Goal: Find specific page/section: Find specific page/section

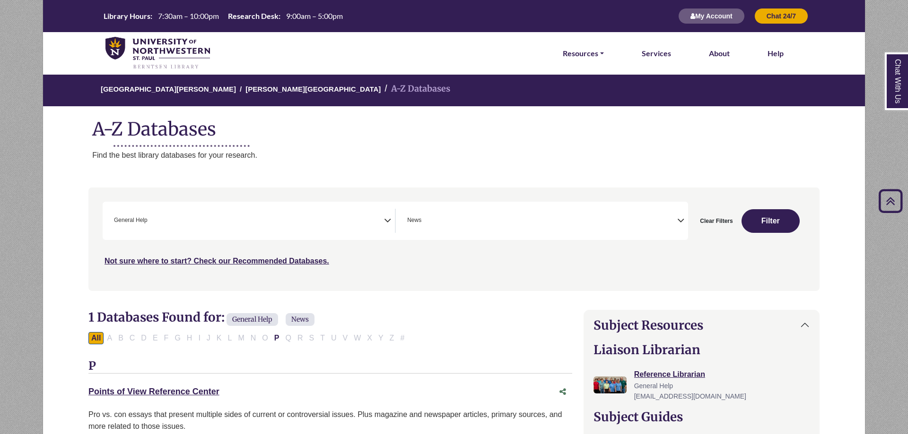
select select "*****"
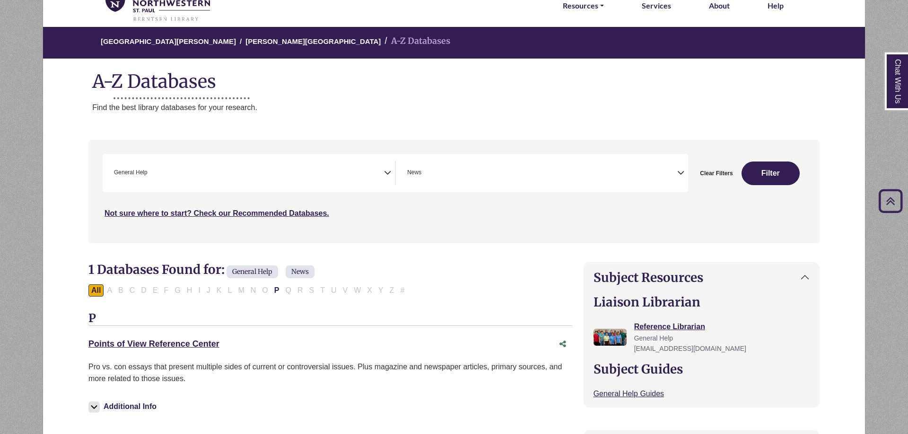
scroll to position [47, 0]
click at [720, 175] on button "Clear Filters" at bounding box center [715, 174] width 45 height 24
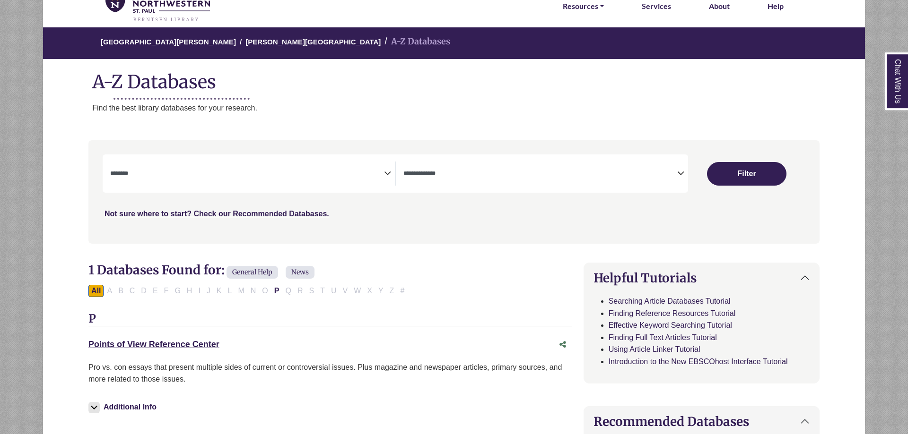
select select "Database Subject Filter"
select select "Database Types Filter"
select select "Database Subject Filter"
select select "Database Types Filter"
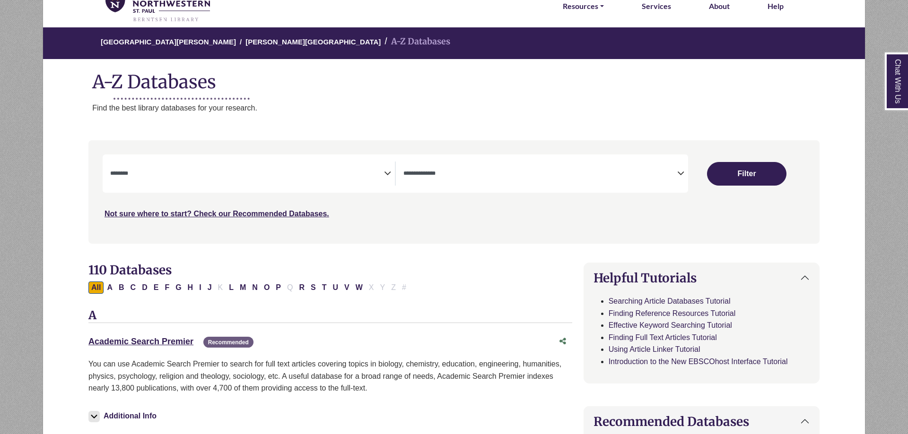
click at [384, 179] on div "**********" at bounding box center [252, 174] width 285 height 24
click at [387, 172] on icon "Search filters" at bounding box center [387, 172] width 7 height 14
click at [436, 282] on div "All A B C D E F G H I J K L M N O P Q R S T U V W X Y Z #" at bounding box center [330, 287] width 484 height 13
click at [313, 287] on button "S" at bounding box center [313, 288] width 11 height 12
select select "Database Subject Filter"
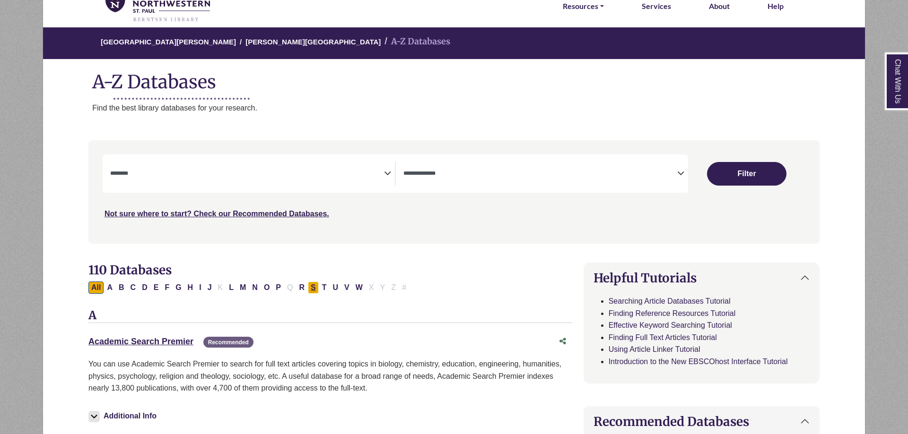
select select "Database Types Filter"
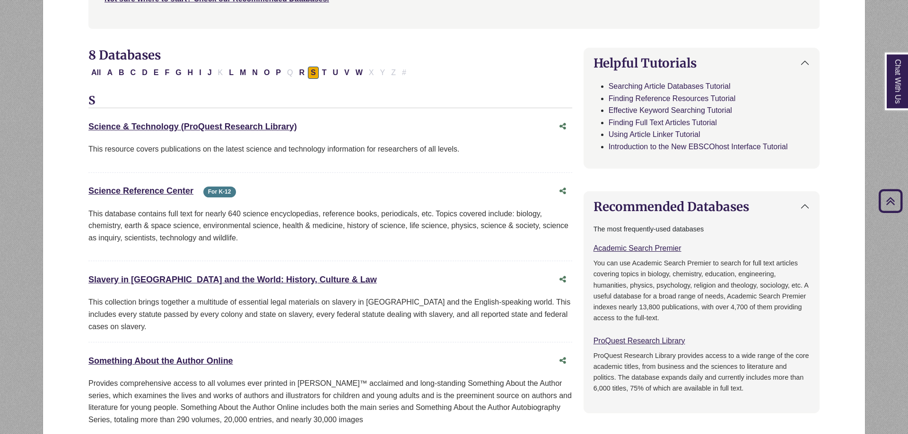
scroll to position [263, 0]
click at [173, 71] on div "All A B C D E F G H I J K L M N O P Q R S T U V W X Y Z #" at bounding box center [248, 72] width 321 height 8
click at [178, 72] on button "G" at bounding box center [178, 72] width 11 height 12
select select "Database Subject Filter"
select select "Database Types Filter"
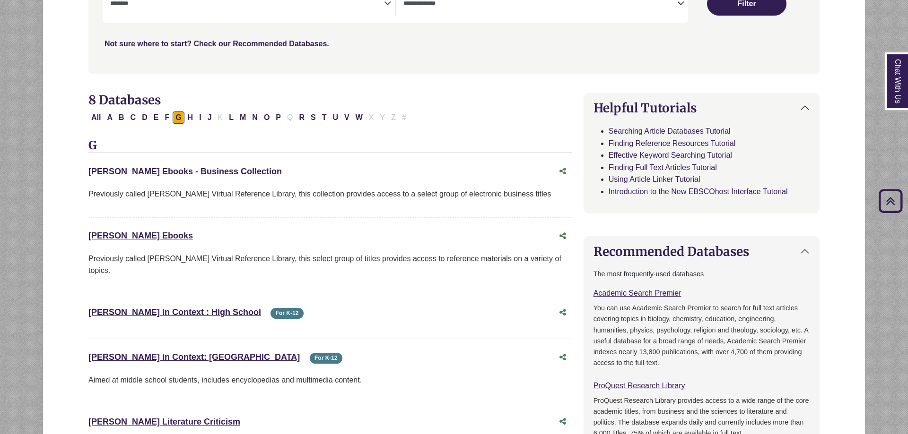
scroll to position [178, 0]
